Goal: Task Accomplishment & Management: Use online tool/utility

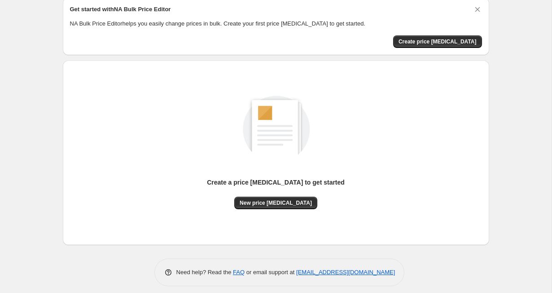
scroll to position [43, 0]
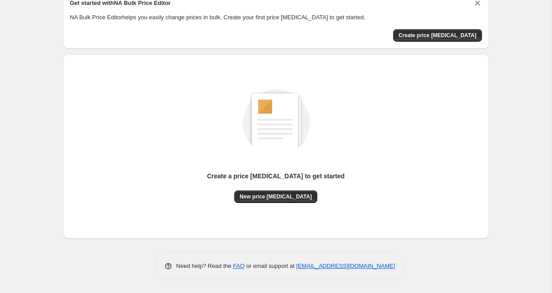
click at [477, 1] on icon "Dismiss card" at bounding box center [477, 3] width 9 height 9
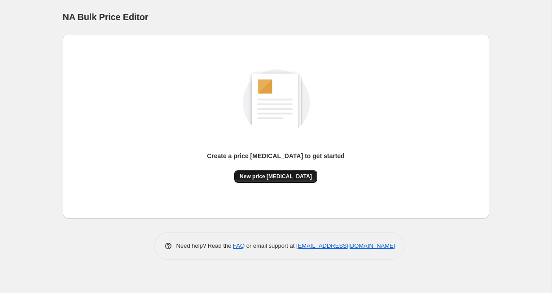
click at [266, 181] on button "New price change job" at bounding box center [275, 176] width 83 height 13
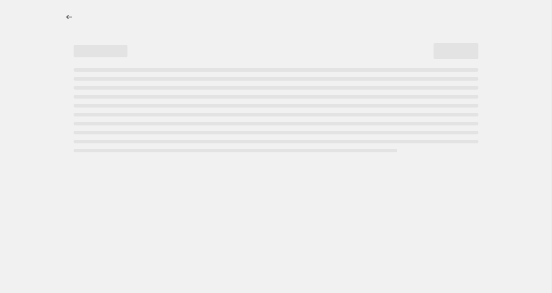
select select "percentage"
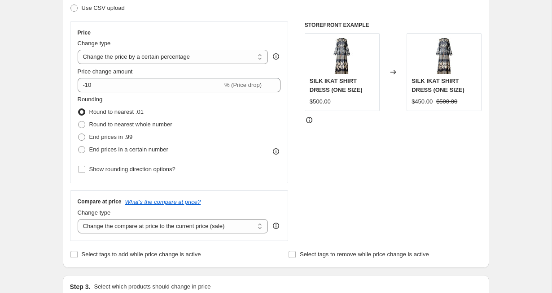
scroll to position [144, 0]
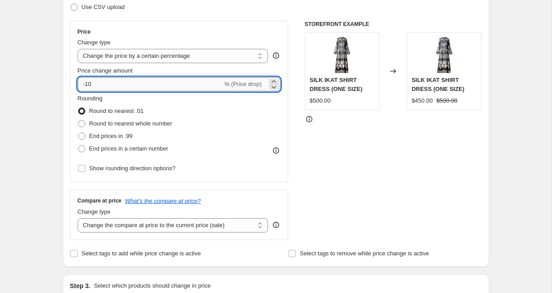
click at [134, 86] on input "-10" at bounding box center [150, 84] width 145 height 14
click at [170, 170] on span "Show rounding direction options?" at bounding box center [132, 168] width 86 height 7
click at [85, 170] on input "Show rounding direction options?" at bounding box center [81, 168] width 7 height 7
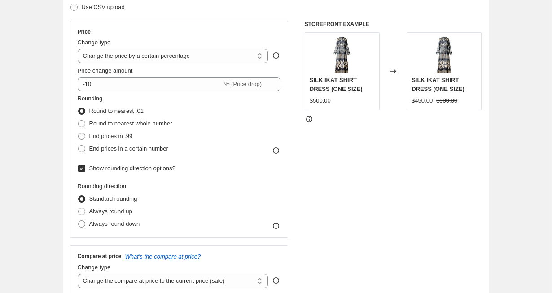
click at [91, 170] on span "Show rounding direction options?" at bounding box center [132, 168] width 86 height 7
click at [85, 170] on input "Show rounding direction options?" at bounding box center [81, 168] width 7 height 7
checkbox input "false"
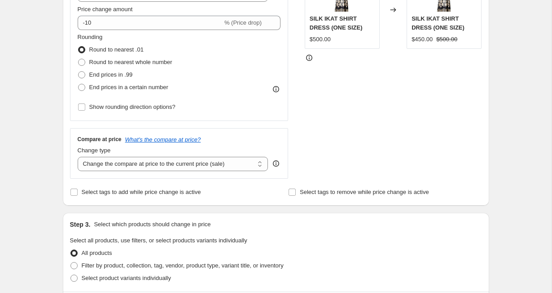
scroll to position [221, 0]
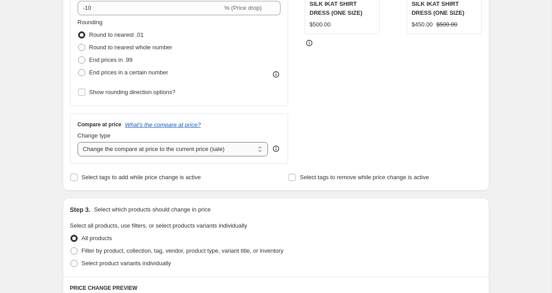
click at [121, 147] on select "Change the compare at price to the current price (sale) Change the compare at p…" at bounding box center [173, 149] width 191 height 14
click at [78, 142] on select "Change the compare at price to the current price (sale) Change the compare at p…" at bounding box center [173, 149] width 191 height 14
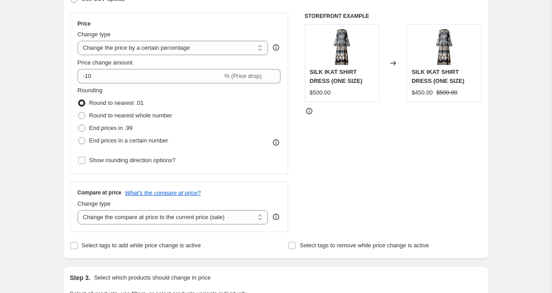
scroll to position [153, 0]
click at [171, 44] on select "Change the price to a certain amount Change the price by a certain amount Chang…" at bounding box center [173, 47] width 191 height 14
select select "to"
click at [78, 40] on select "Change the price to a certain amount Change the price by a certain amount Chang…" at bounding box center [173, 47] width 191 height 14
type input "80.00"
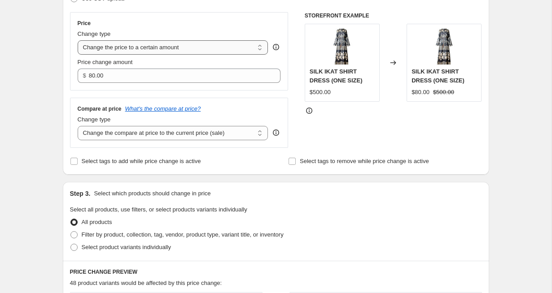
click at [183, 44] on select "Change the price to a certain amount Change the price by a certain amount Chang…" at bounding box center [173, 47] width 191 height 14
click at [78, 40] on select "Change the price to a certain amount Change the price by a certain amount Chang…" at bounding box center [173, 47] width 191 height 14
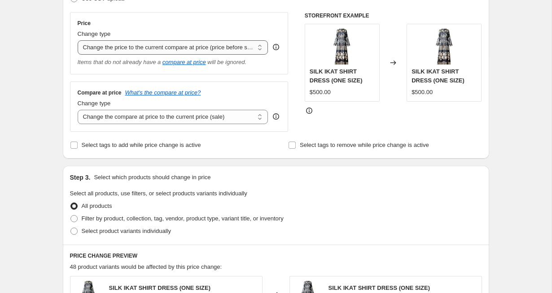
click at [171, 52] on select "Change the price to a certain amount Change the price by a certain amount Chang…" at bounding box center [173, 47] width 191 height 14
click at [78, 40] on select "Change the price to a certain amount Change the price by a certain amount Chang…" at bounding box center [173, 47] width 191 height 14
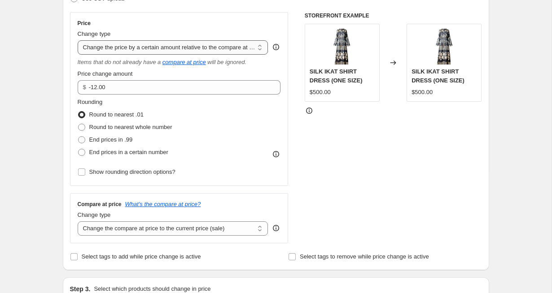
click at [169, 49] on select "Change the price to a certain amount Change the price by a certain amount Chang…" at bounding box center [173, 47] width 191 height 14
click at [118, 47] on select "Change the price to a certain amount Change the price by a certain amount Chang…" at bounding box center [173, 47] width 191 height 14
select select "percentage"
click at [78, 40] on select "Change the price to a certain amount Change the price by a certain amount Chang…" at bounding box center [173, 47] width 191 height 14
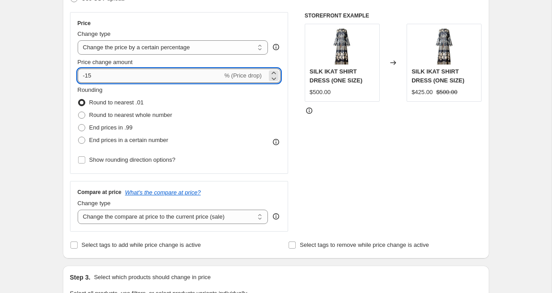
click at [155, 80] on input "-15" at bounding box center [150, 76] width 145 height 14
click at [274, 74] on icon at bounding box center [273, 78] width 9 height 9
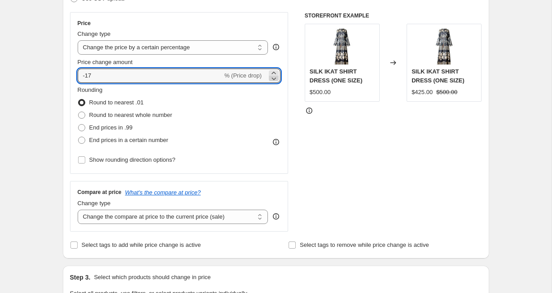
click at [273, 80] on icon at bounding box center [273, 78] width 9 height 9
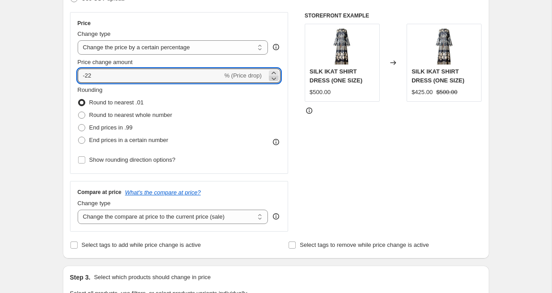
click at [273, 80] on icon at bounding box center [273, 78] width 9 height 9
click at [274, 73] on icon at bounding box center [273, 73] width 9 height 9
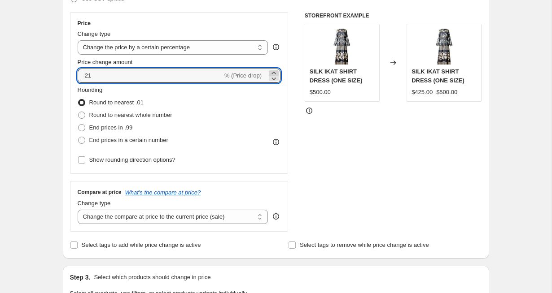
click at [274, 73] on icon at bounding box center [273, 73] width 9 height 9
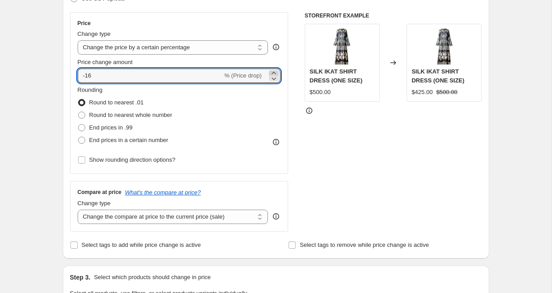
click at [274, 73] on icon at bounding box center [273, 73] width 9 height 9
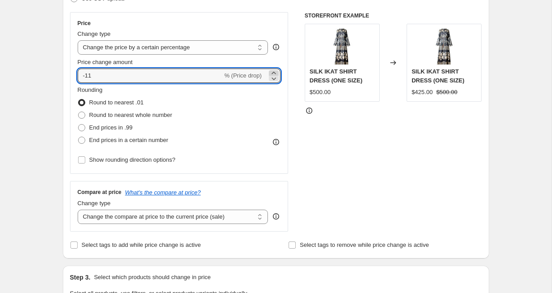
click at [274, 73] on icon at bounding box center [273, 73] width 9 height 9
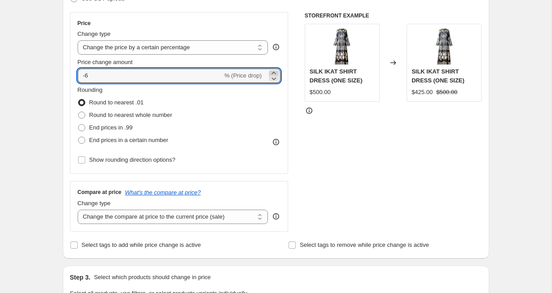
click at [274, 73] on icon at bounding box center [273, 73] width 9 height 9
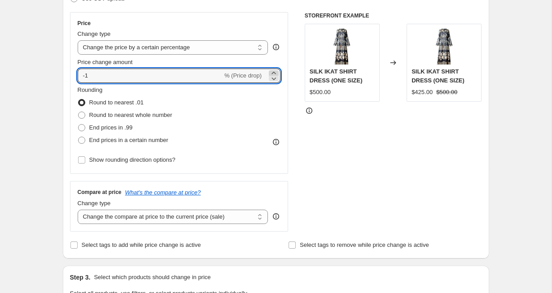
click at [274, 73] on icon at bounding box center [273, 73] width 9 height 9
click at [274, 72] on icon at bounding box center [273, 73] width 9 height 9
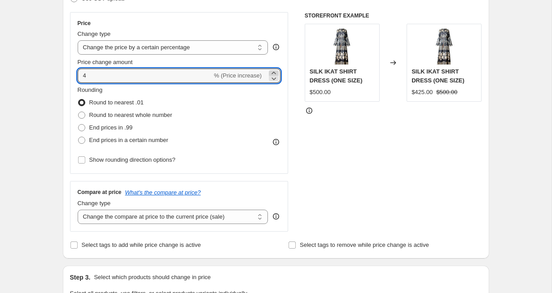
click at [274, 72] on icon at bounding box center [273, 73] width 9 height 9
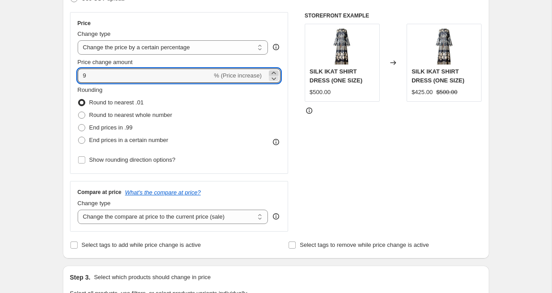
click at [274, 72] on icon at bounding box center [273, 73] width 9 height 9
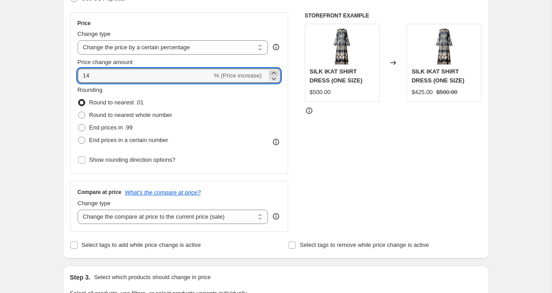
click at [274, 72] on icon at bounding box center [273, 73] width 9 height 9
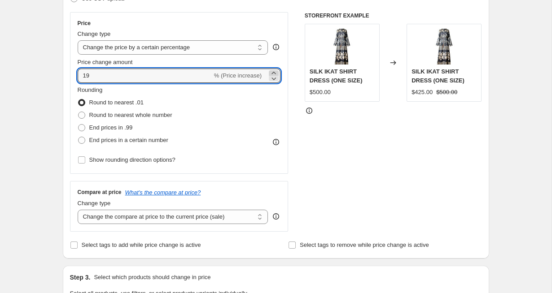
click at [274, 72] on icon at bounding box center [273, 73] width 9 height 9
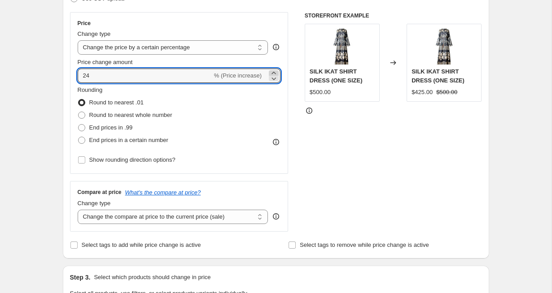
click at [274, 72] on icon at bounding box center [273, 73] width 9 height 9
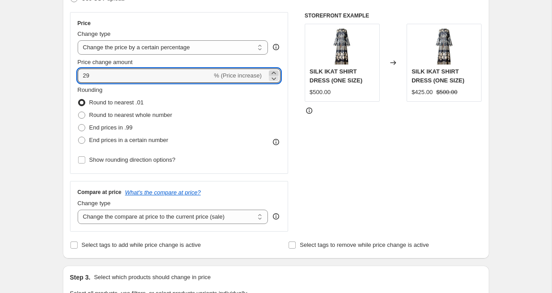
click at [274, 72] on icon at bounding box center [273, 73] width 9 height 9
click at [273, 78] on icon at bounding box center [273, 78] width 9 height 9
click at [127, 77] on input "31" at bounding box center [145, 76] width 135 height 14
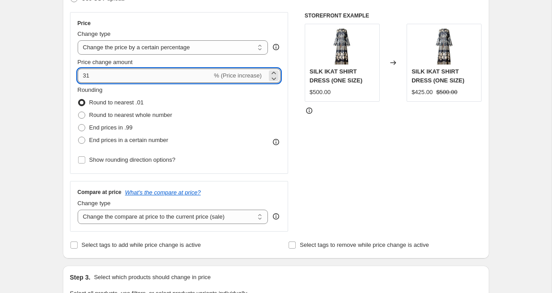
click at [127, 77] on input "31" at bounding box center [145, 76] width 135 height 14
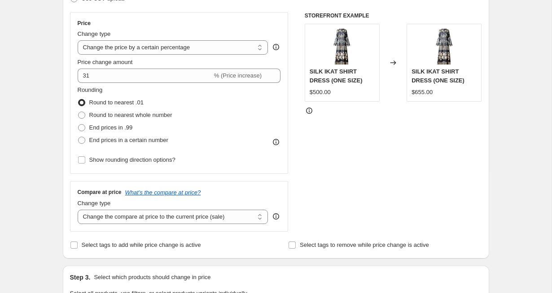
drag, startPoint x: 118, startPoint y: 84, endPoint x: 66, endPoint y: 84, distance: 51.6
click at [66, 84] on div "Step 2. Select how the prices should change Use bulk price change rules Set pro…" at bounding box center [276, 101] width 426 height 315
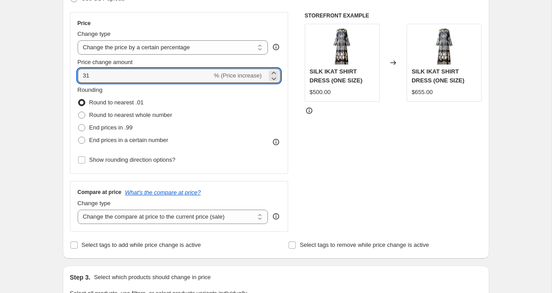
drag, startPoint x: 94, startPoint y: 77, endPoint x: 67, endPoint y: 77, distance: 26.9
click at [67, 77] on div "Step 2. Select how the prices should change Use bulk price change rules Set pro…" at bounding box center [276, 101] width 426 height 315
type input "30"
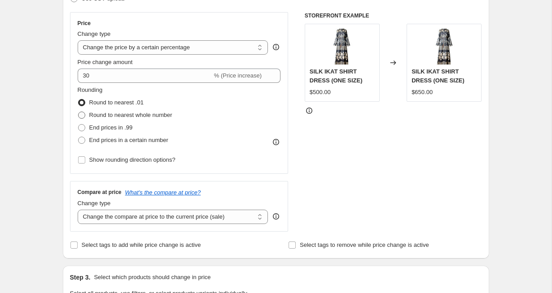
click at [155, 115] on span "Round to nearest whole number" at bounding box center [130, 115] width 83 height 7
click at [78, 112] on input "Round to nearest whole number" at bounding box center [78, 112] width 0 height 0
radio input "true"
click at [130, 108] on label "Round to nearest .01" at bounding box center [111, 102] width 66 height 13
click at [78, 100] on input "Round to nearest .01" at bounding box center [78, 99] width 0 height 0
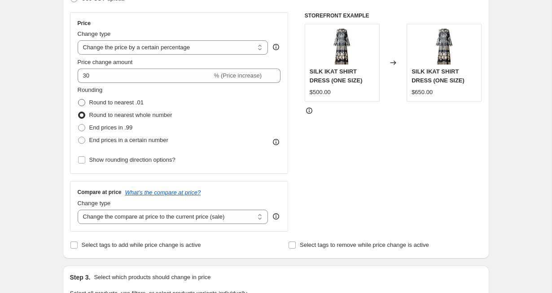
radio input "true"
click at [122, 130] on span "End prices in .99" at bounding box center [110, 127] width 43 height 7
click at [78, 125] on input "End prices in .99" at bounding box center [78, 124] width 0 height 0
radio input "true"
click at [123, 139] on span "End prices in a certain number" at bounding box center [128, 140] width 79 height 7
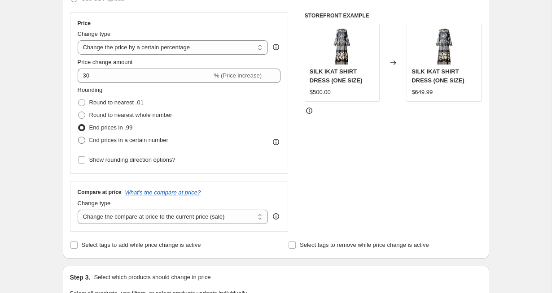
click at [78, 137] on input "End prices in a certain number" at bounding box center [78, 137] width 0 height 0
radio input "true"
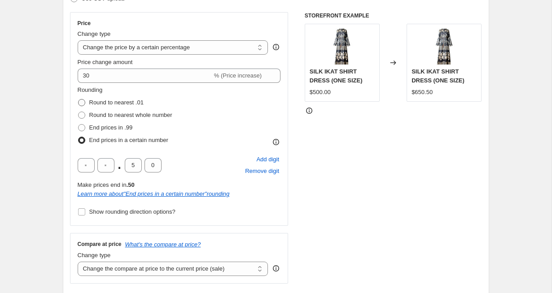
click at [135, 102] on span "Round to nearest .01" at bounding box center [116, 102] width 54 height 7
click at [78, 100] on input "Round to nearest .01" at bounding box center [78, 99] width 0 height 0
radio input "true"
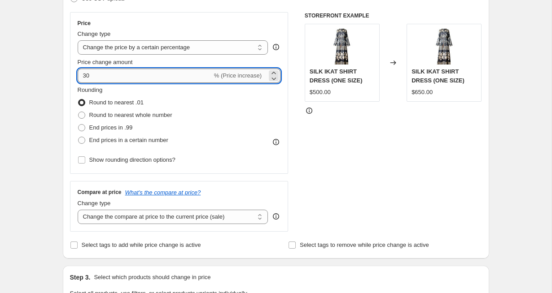
click at [146, 76] on input "30" at bounding box center [145, 76] width 135 height 14
type input "3"
drag, startPoint x: 154, startPoint y: 74, endPoint x: 65, endPoint y: 74, distance: 88.3
click at [65, 74] on div "Step 2. Select how the prices should change Use bulk price change rules Set pro…" at bounding box center [276, 101] width 426 height 315
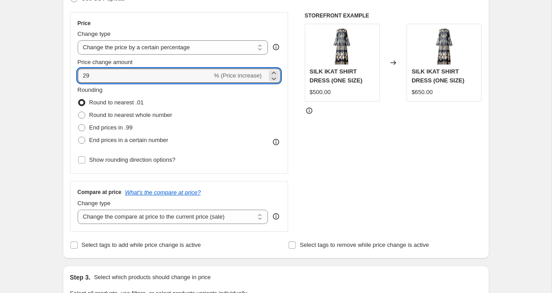
type input "29"
click at [286, 87] on div "Price Change type Change the price to a certain amount Change the price by a ce…" at bounding box center [179, 93] width 218 height 162
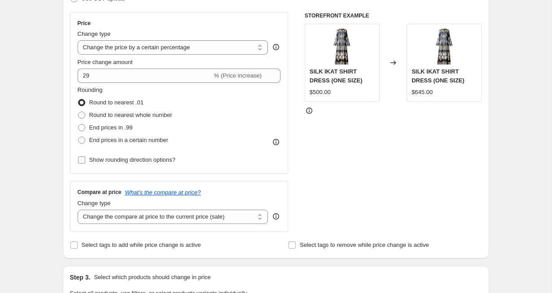
click at [173, 162] on span "Show rounding direction options?" at bounding box center [132, 159] width 86 height 7
click at [85, 162] on input "Show rounding direction options?" at bounding box center [81, 159] width 7 height 7
checkbox input "true"
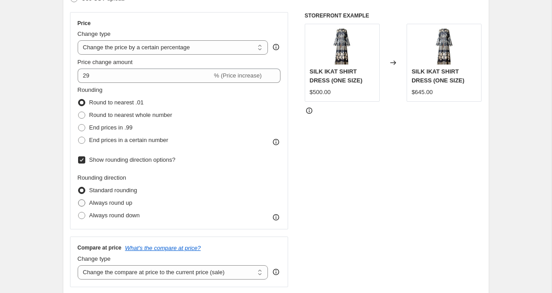
click at [127, 204] on span "Always round up" at bounding box center [110, 203] width 43 height 7
click at [78, 200] on input "Always round up" at bounding box center [78, 200] width 0 height 0
radio input "true"
click at [122, 215] on span "Always round down" at bounding box center [114, 215] width 51 height 7
click at [78, 213] on input "Always round down" at bounding box center [78, 212] width 0 height 0
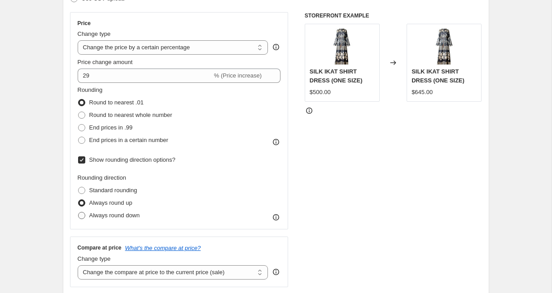
radio input "true"
click at [119, 190] on span "Standard rounding" at bounding box center [113, 190] width 48 height 7
click at [78, 187] on input "Standard rounding" at bounding box center [78, 187] width 0 height 0
radio input "true"
click at [112, 166] on div "Rounding Round to nearest .01 Round to nearest whole number End prices in .99 E…" at bounding box center [179, 154] width 203 height 136
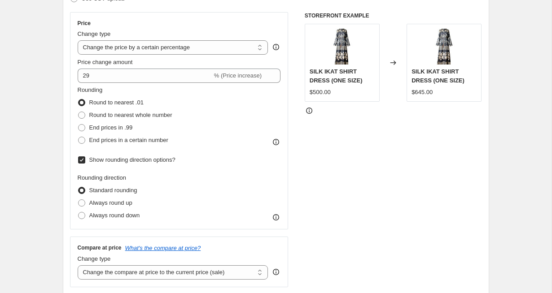
click at [109, 163] on span "Show rounding direction options?" at bounding box center [132, 159] width 86 height 7
click at [85, 163] on input "Show rounding direction options?" at bounding box center [81, 159] width 7 height 7
checkbox input "false"
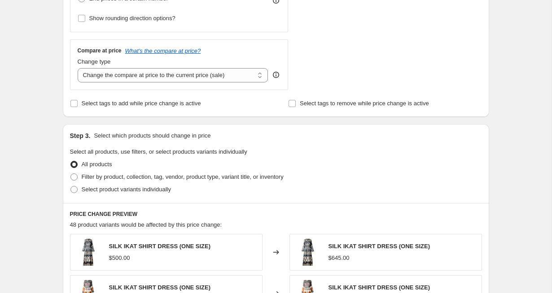
scroll to position [297, 0]
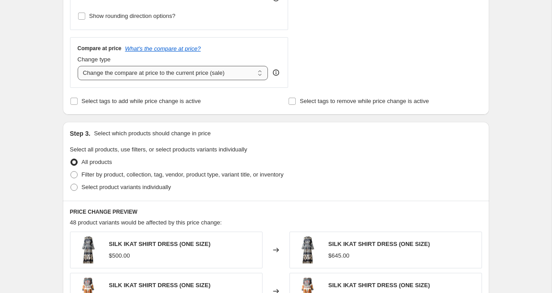
click at [257, 76] on select "Change the compare at price to the current price (sale) Change the compare at p…" at bounding box center [173, 73] width 191 height 14
select select "remove"
click at [78, 66] on select "Change the compare at price to the current price (sale) Change the compare at p…" at bounding box center [173, 73] width 191 height 14
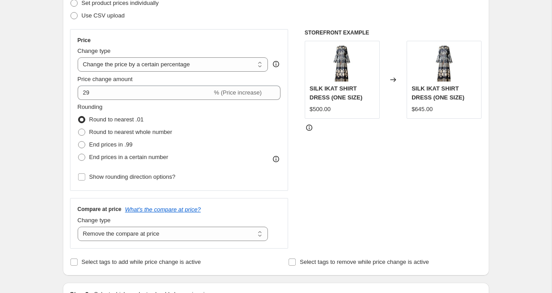
scroll to position [137, 0]
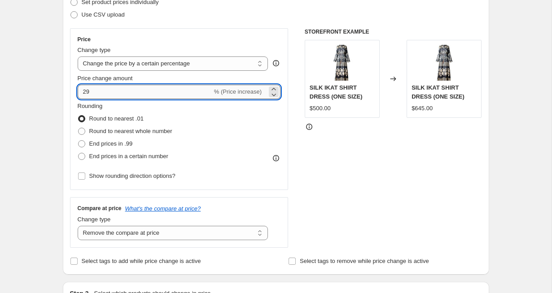
click at [103, 92] on input "29" at bounding box center [145, 92] width 135 height 14
click at [349, 225] on div "STOREFRONT EXAMPLE SILK IKAT SHIRT DRESS (ONE SIZE) $500.00 Changed to SILK IKA…" at bounding box center [392, 138] width 177 height 220
click at [205, 89] on input "-10" at bounding box center [150, 92] width 145 height 14
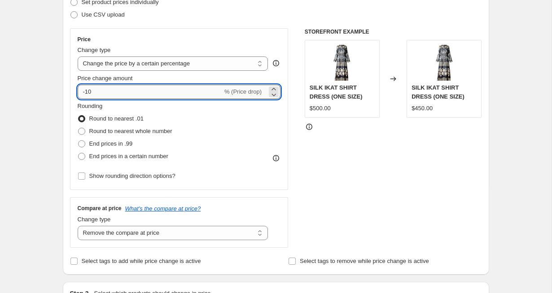
click at [205, 89] on input "-10" at bounding box center [150, 92] width 145 height 14
type input "1"
type input "29"
click at [334, 205] on div "STOREFRONT EXAMPLE SILK IKAT SHIRT DRESS (ONE SIZE) $500.00 Changed to SILK IKA…" at bounding box center [392, 138] width 177 height 220
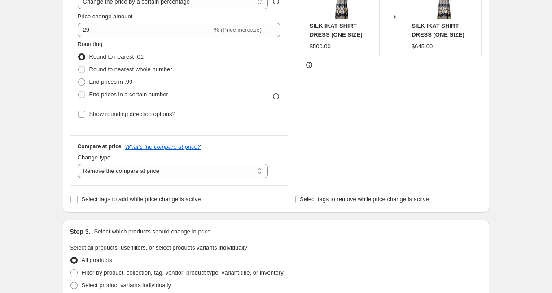
scroll to position [206, 0]
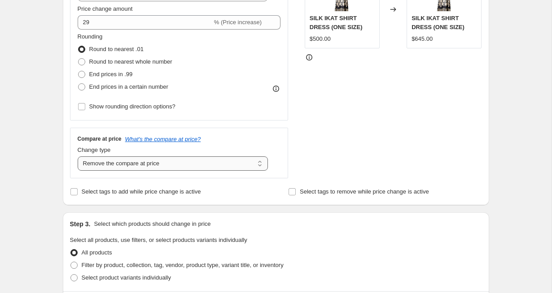
click at [109, 164] on select "Change the compare at price to the current price (sale) Change the compare at p…" at bounding box center [173, 163] width 191 height 14
select select "no_change"
click at [78, 156] on select "Change the compare at price to the current price (sale) Change the compare at p…" at bounding box center [173, 163] width 191 height 14
click at [116, 184] on div "Step 2. Select how the prices should change Use bulk price change rules Set pro…" at bounding box center [276, 48] width 412 height 300
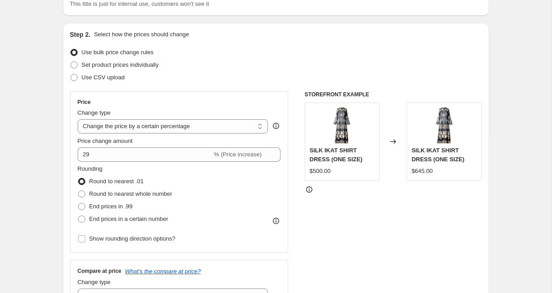
scroll to position [91, 0]
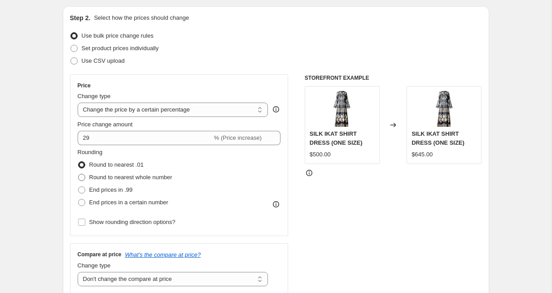
click at [161, 179] on span "Round to nearest whole number" at bounding box center [130, 177] width 83 height 7
click at [78, 174] on input "Round to nearest whole number" at bounding box center [78, 174] width 0 height 0
radio input "true"
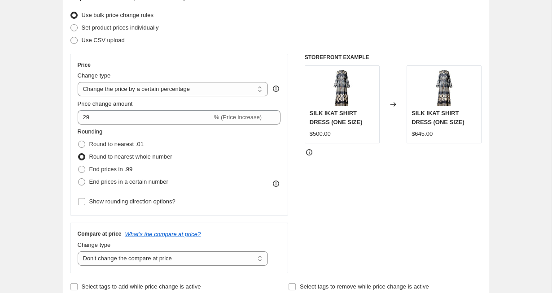
scroll to position [109, 0]
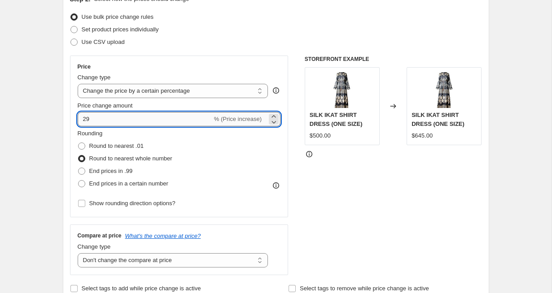
click at [135, 117] on input "29" at bounding box center [145, 119] width 135 height 14
type input "2"
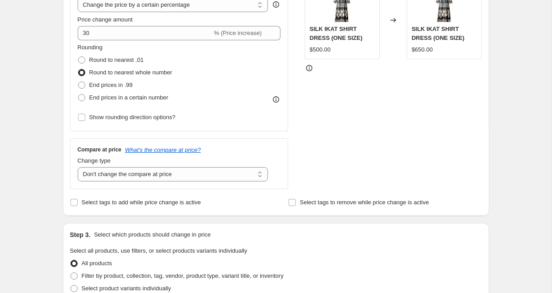
scroll to position [191, 0]
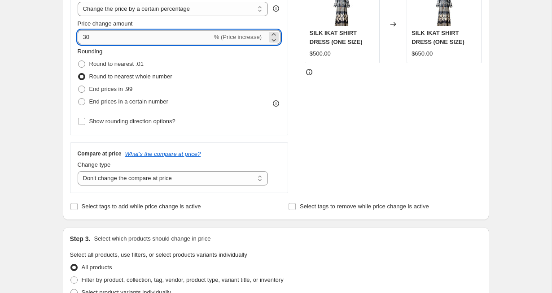
click at [111, 34] on input "30" at bounding box center [145, 37] width 135 height 14
click at [291, 156] on div "Price Change type Change the price to a certain amount Change the price by a ce…" at bounding box center [276, 84] width 412 height 220
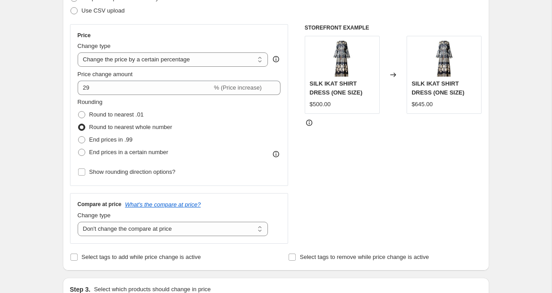
scroll to position [0, 0]
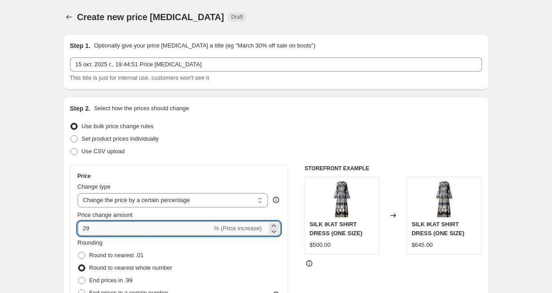
click at [170, 231] on input "29" at bounding box center [145, 229] width 135 height 14
click at [290, 256] on div "Price Change type Change the price to a certain amount Change the price by a ce…" at bounding box center [276, 275] width 412 height 220
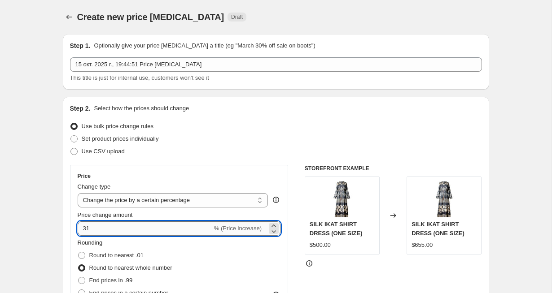
click at [178, 222] on input "31" at bounding box center [145, 229] width 135 height 14
type input "30"
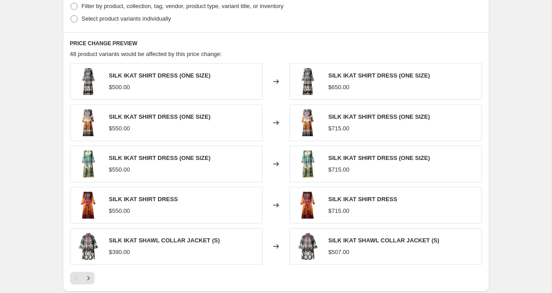
scroll to position [603, 0]
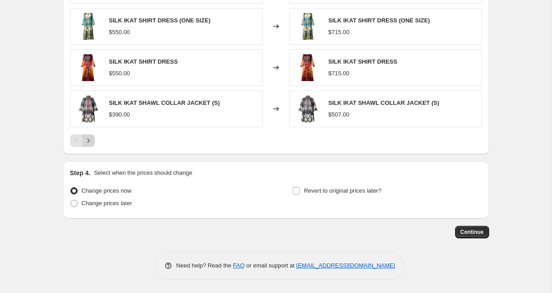
click at [85, 141] on icon "Next" at bounding box center [88, 140] width 9 height 9
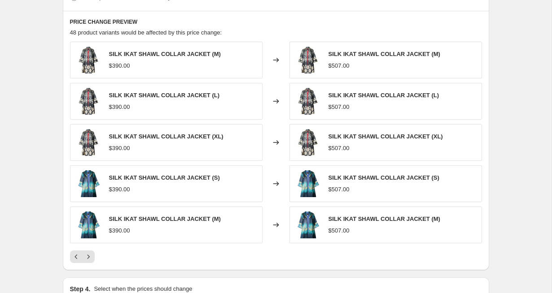
scroll to position [491, 0]
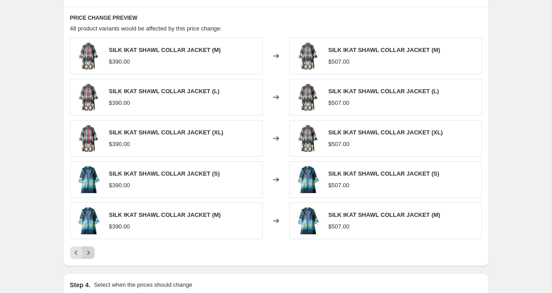
click at [89, 253] on icon "Next" at bounding box center [88, 252] width 9 height 9
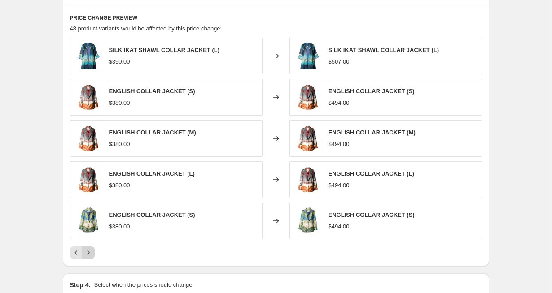
click at [89, 253] on icon "Next" at bounding box center [88, 252] width 9 height 9
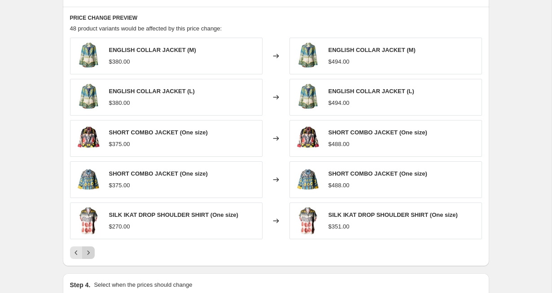
click at [89, 253] on icon "Next" at bounding box center [88, 252] width 9 height 9
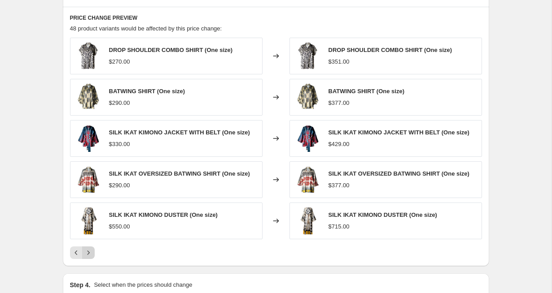
click at [89, 253] on icon "Next" at bounding box center [88, 252] width 9 height 9
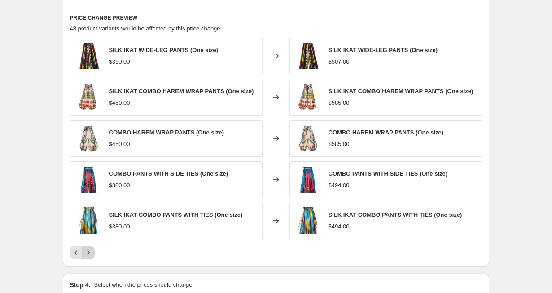
click at [89, 253] on icon "Next" at bounding box center [88, 252] width 9 height 9
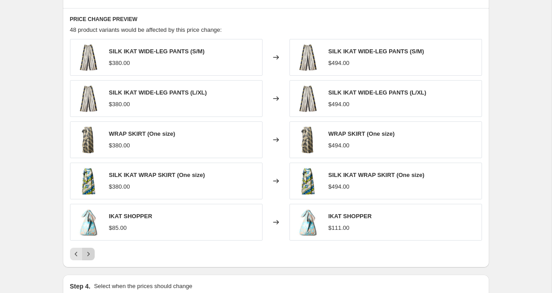
scroll to position [603, 0]
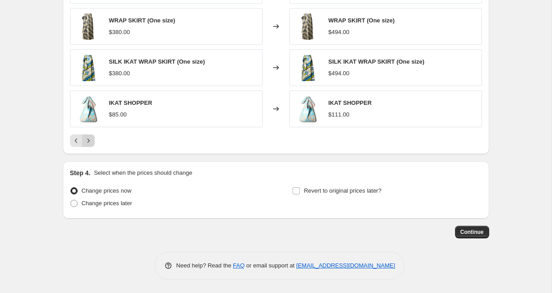
click at [93, 143] on button "Next" at bounding box center [88, 141] width 13 height 13
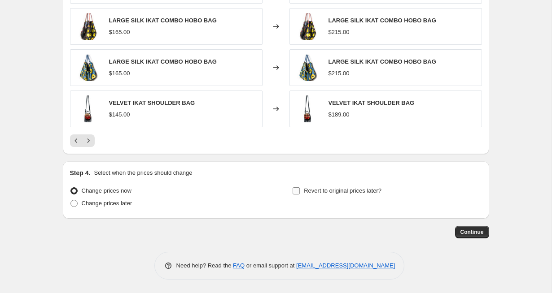
click at [300, 192] on label "Revert to original prices later?" at bounding box center [336, 191] width 89 height 13
click at [300, 192] on input "Revert to original prices later?" at bounding box center [295, 190] width 7 height 7
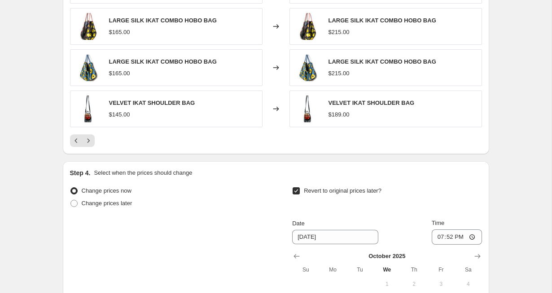
click at [297, 192] on input "Revert to original prices later?" at bounding box center [295, 190] width 7 height 7
checkbox input "false"
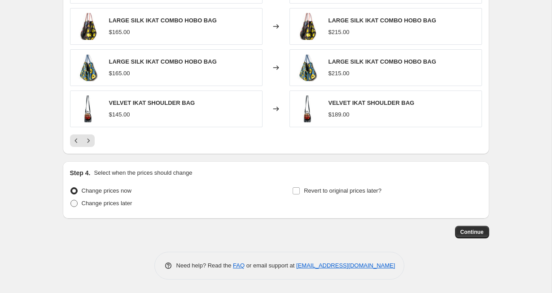
click at [84, 205] on span "Change prices later" at bounding box center [107, 203] width 51 height 7
click at [71, 200] on input "Change prices later" at bounding box center [70, 200] width 0 height 0
radio input "true"
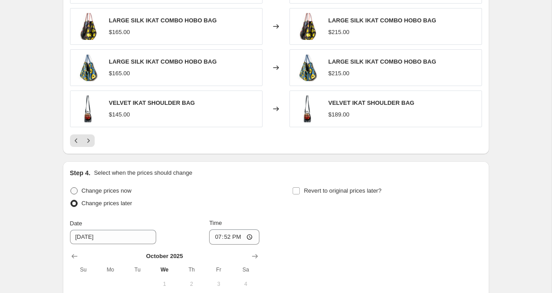
click at [83, 192] on span "Change prices now" at bounding box center [107, 190] width 50 height 7
click at [71, 188] on input "Change prices now" at bounding box center [70, 187] width 0 height 0
radio input "true"
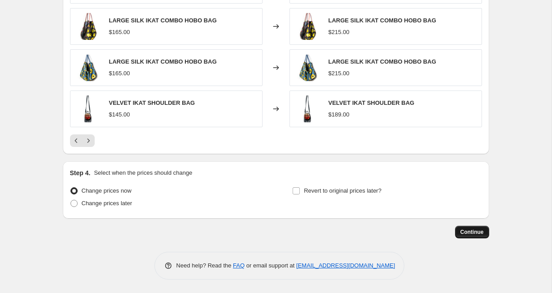
click at [465, 234] on span "Continue" at bounding box center [471, 232] width 23 height 7
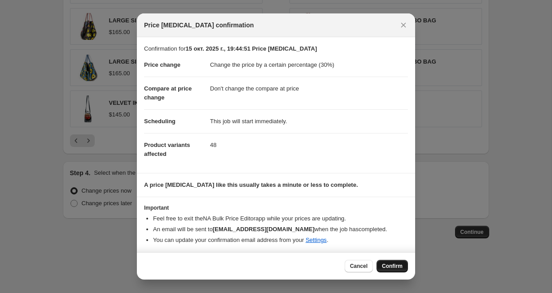
click at [391, 268] on span "Confirm" at bounding box center [392, 266] width 21 height 7
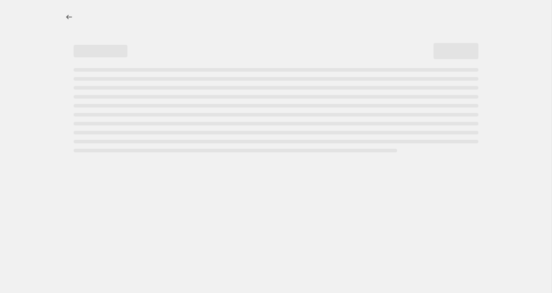
select select "percentage"
select select "no_change"
